Goal: Information Seeking & Learning: Check status

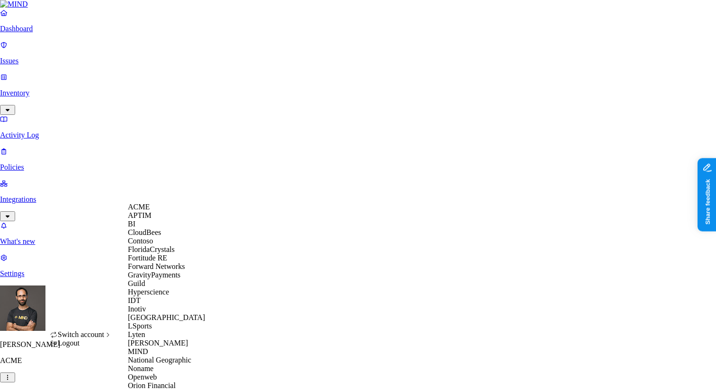
click at [161, 237] on span "CloudBees" at bounding box center [144, 233] width 33 height 8
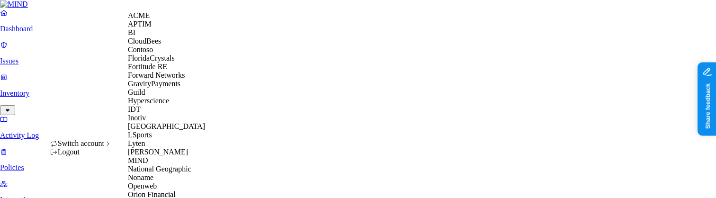
click at [148, 13] on div "ACME" at bounding box center [174, 15] width 92 height 9
